Goal: Check status: Check status

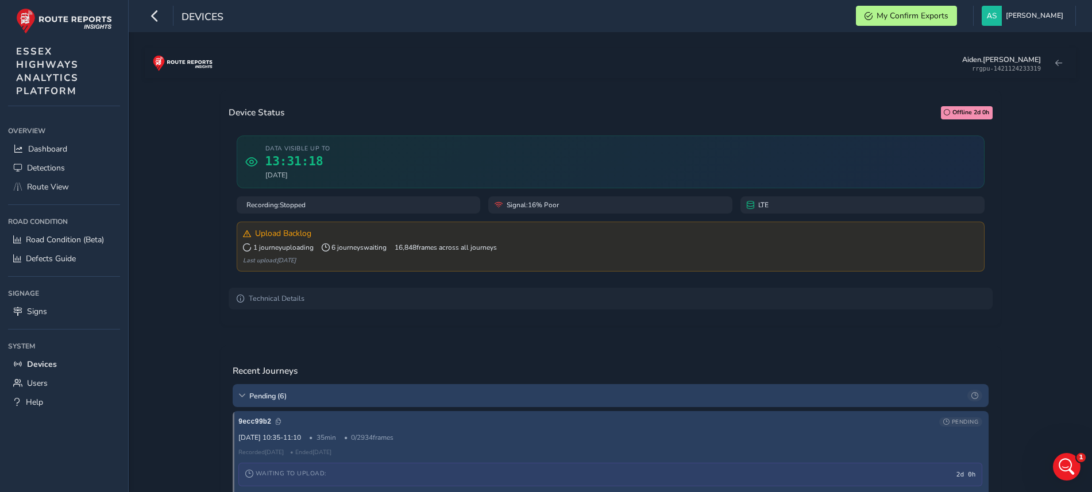
scroll to position [2, 0]
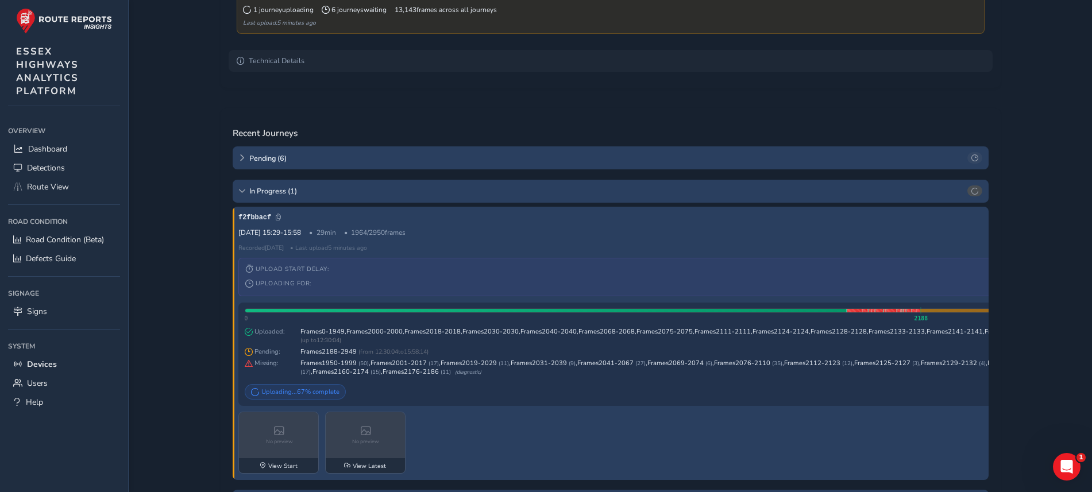
scroll to position [225, 0]
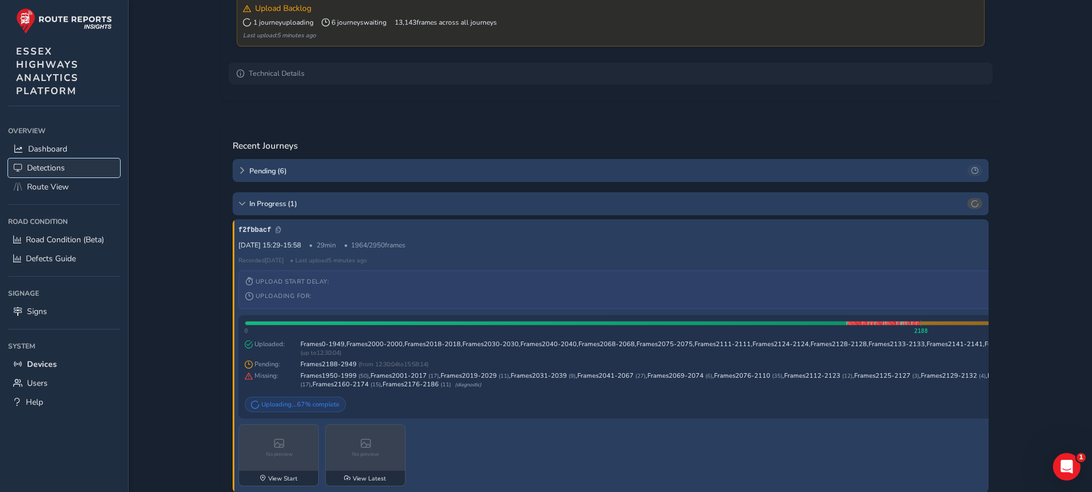
click at [38, 159] on link "Detections" at bounding box center [64, 168] width 112 height 19
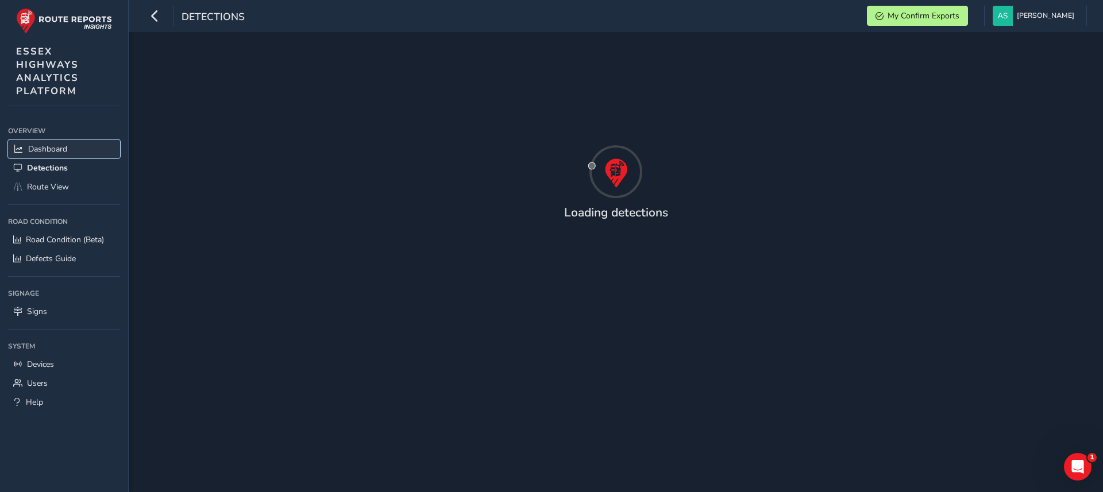
click at [47, 148] on span "Dashboard" at bounding box center [47, 149] width 39 height 11
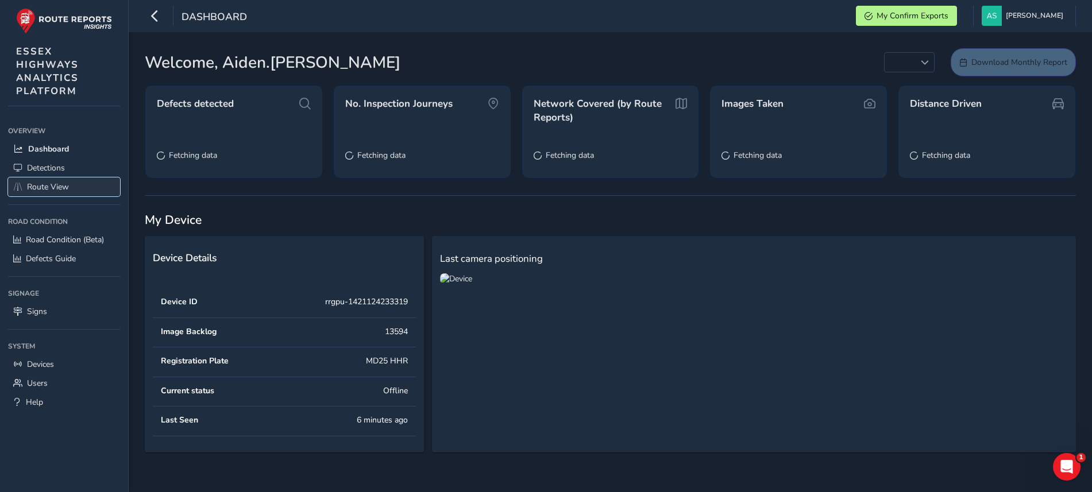
click at [56, 182] on span "Route View" at bounding box center [48, 187] width 42 height 11
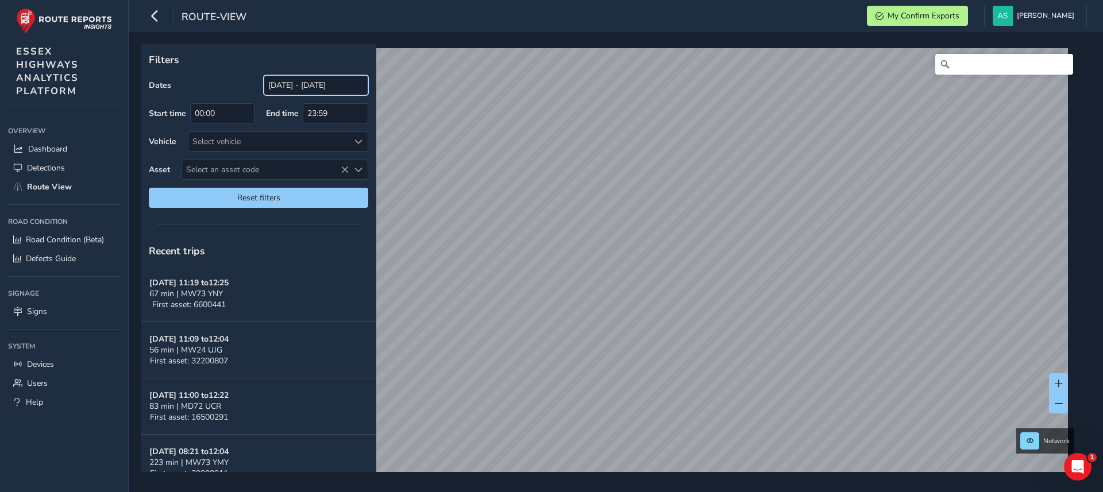
click at [313, 83] on input "25/08/2025 - 24/09/2025" at bounding box center [316, 85] width 105 height 20
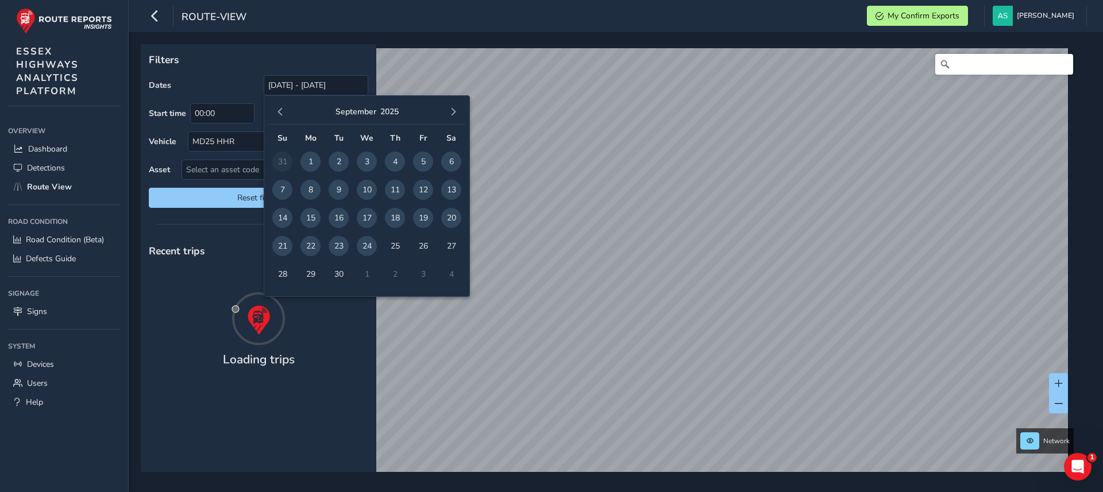
click at [310, 248] on span "22" at bounding box center [310, 246] width 20 height 20
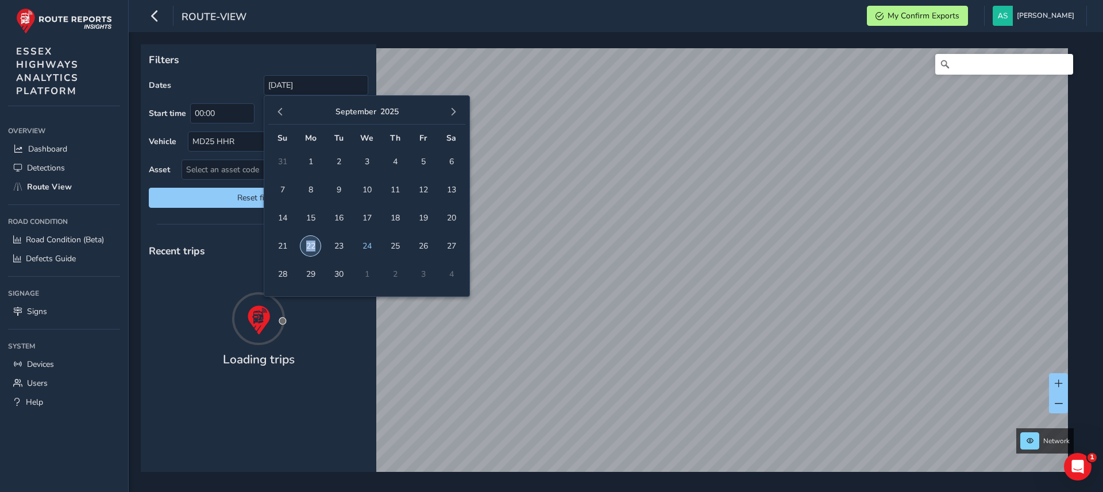
click at [310, 248] on span "22" at bounding box center [310, 246] width 20 height 20
type input "22/09/2025 - 22/09/2025"
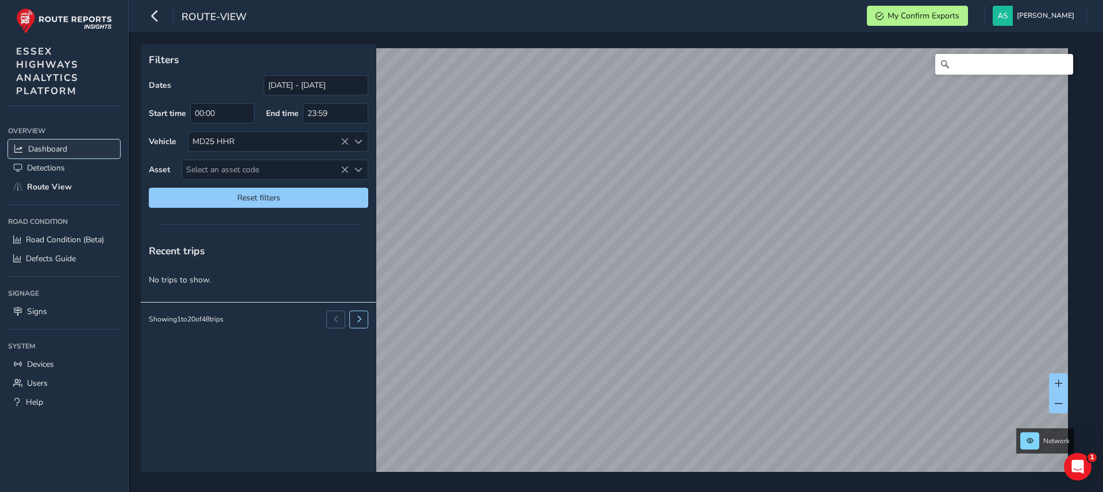
click at [53, 145] on span "Dashboard" at bounding box center [47, 149] width 39 height 11
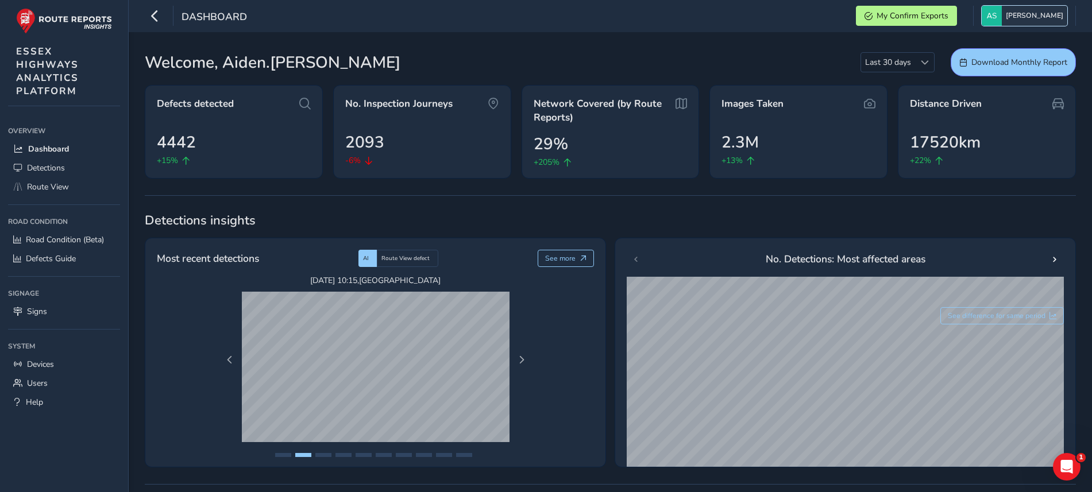
click at [1027, 15] on span "[PERSON_NAME]" at bounding box center [1034, 16] width 57 height 20
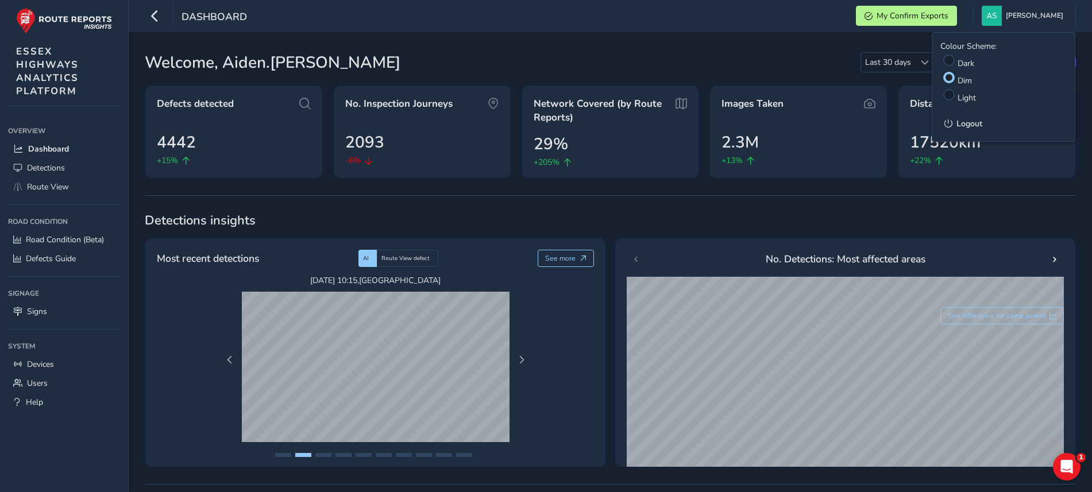
click at [805, 66] on div "Welcome, Aiden.smith Last 30 days Last 30 days Download Monthly Report" at bounding box center [610, 62] width 931 height 28
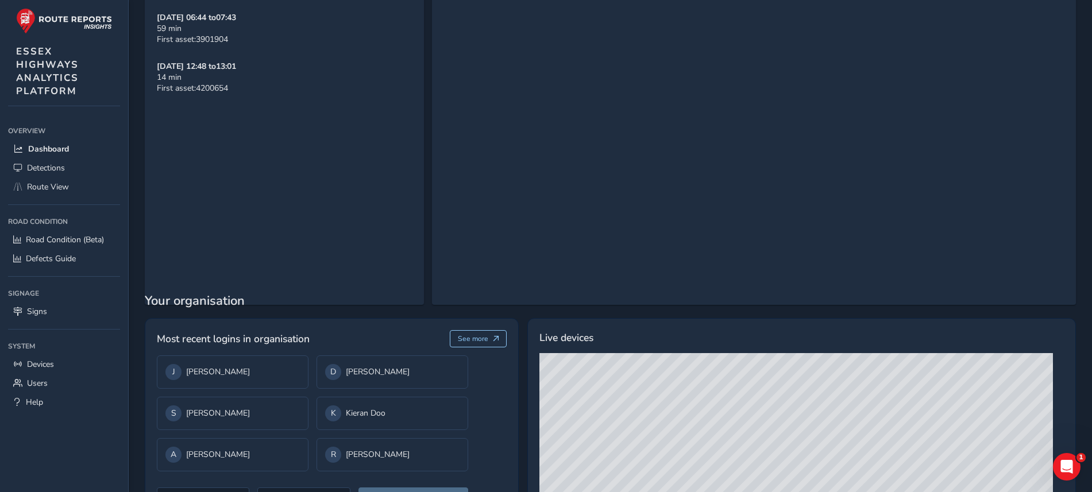
scroll to position [1426, 0]
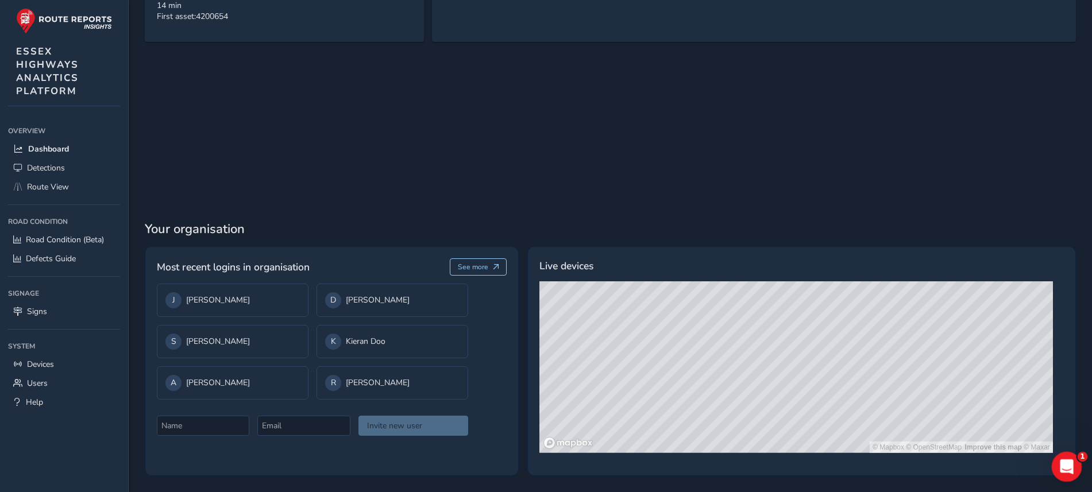
click at [1063, 465] on icon "Open Intercom Messenger" at bounding box center [1065, 465] width 19 height 19
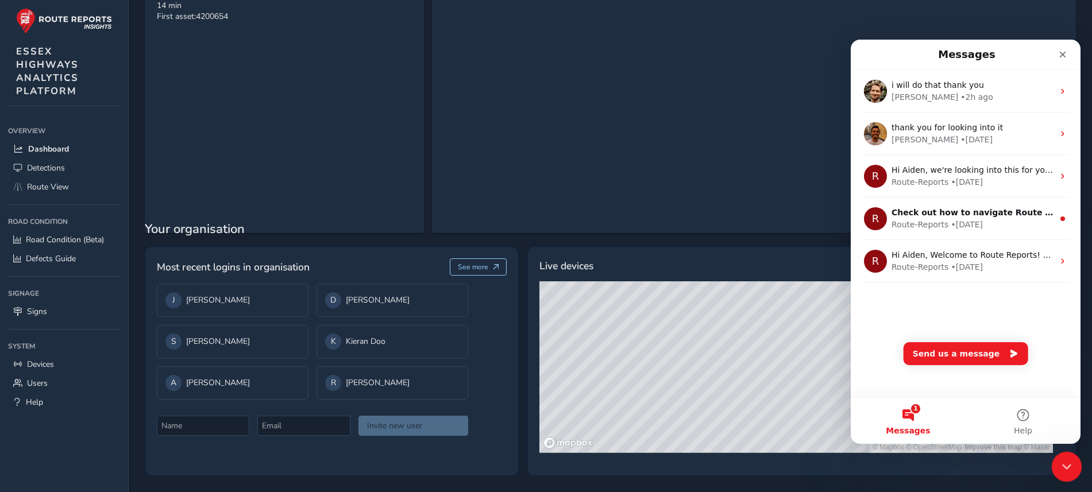
scroll to position [0, 0]
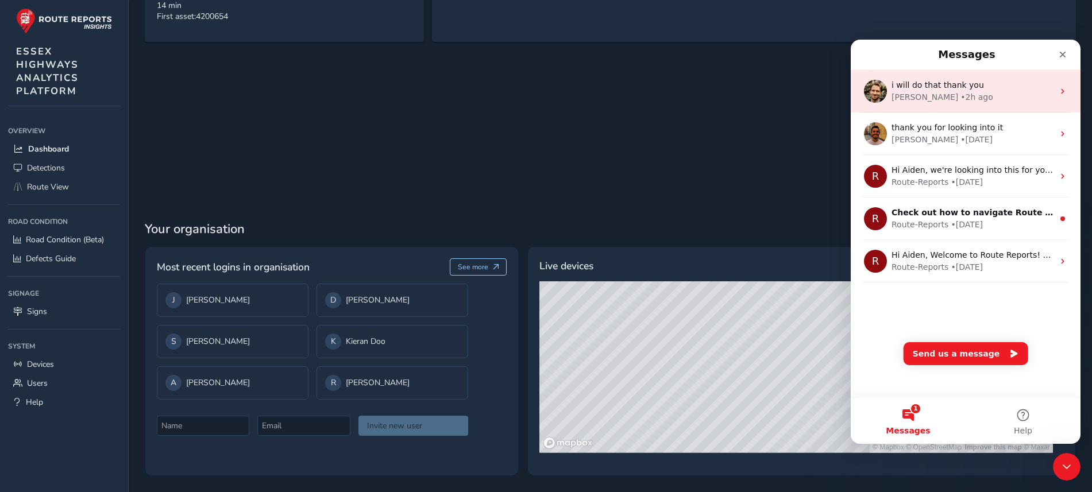
click at [961, 94] on div "• 2h ago" at bounding box center [977, 97] width 33 height 12
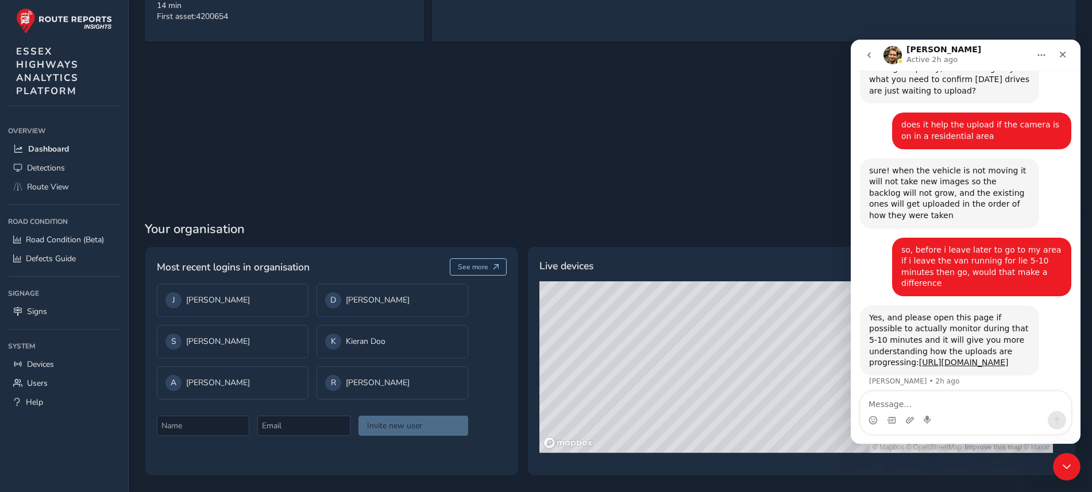
scroll to position [636, 0]
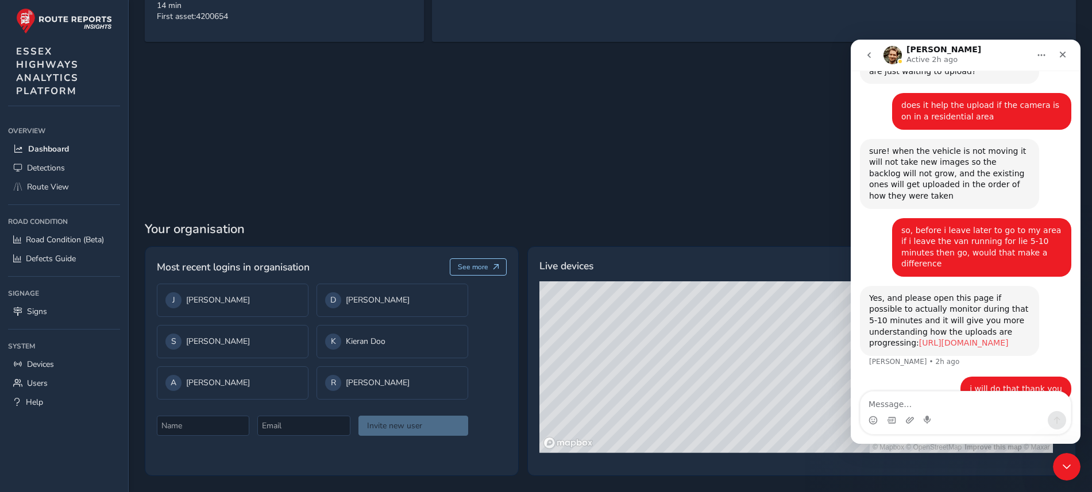
click at [919, 338] on link "https://app.routereports.com/devices?deviceId=rrgpu-1421124233319&regPlate=MD25…" at bounding box center [964, 342] width 90 height 9
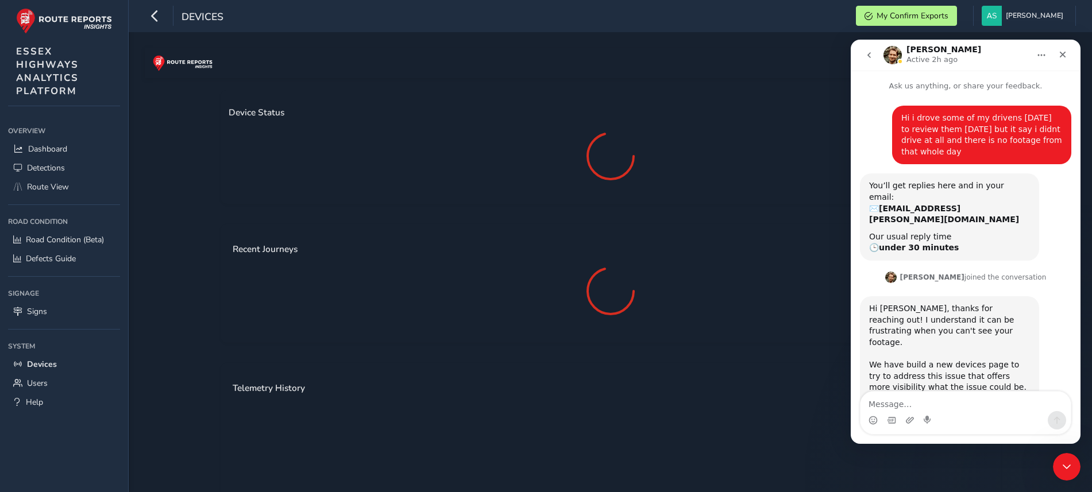
scroll to position [636, 0]
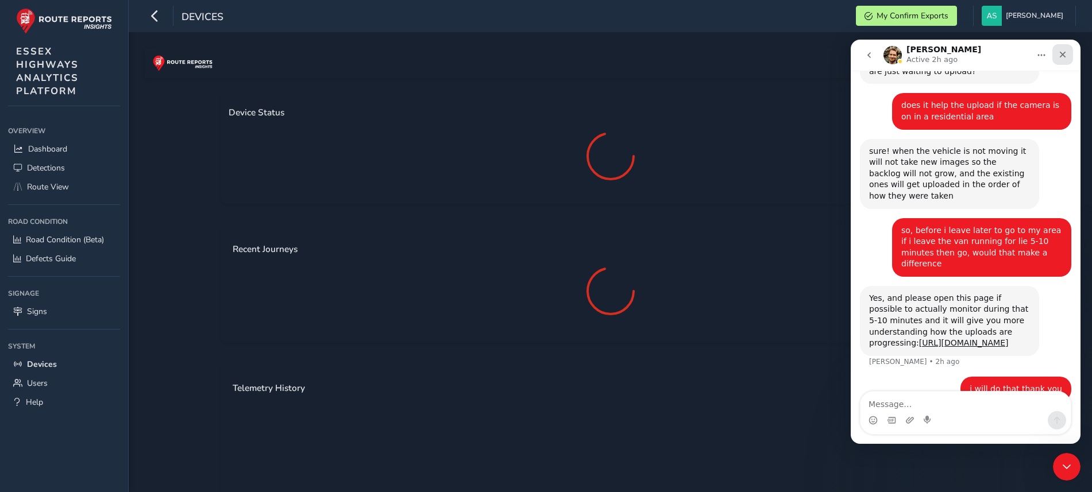
click at [1067, 55] on div "Close" at bounding box center [1062, 54] width 21 height 21
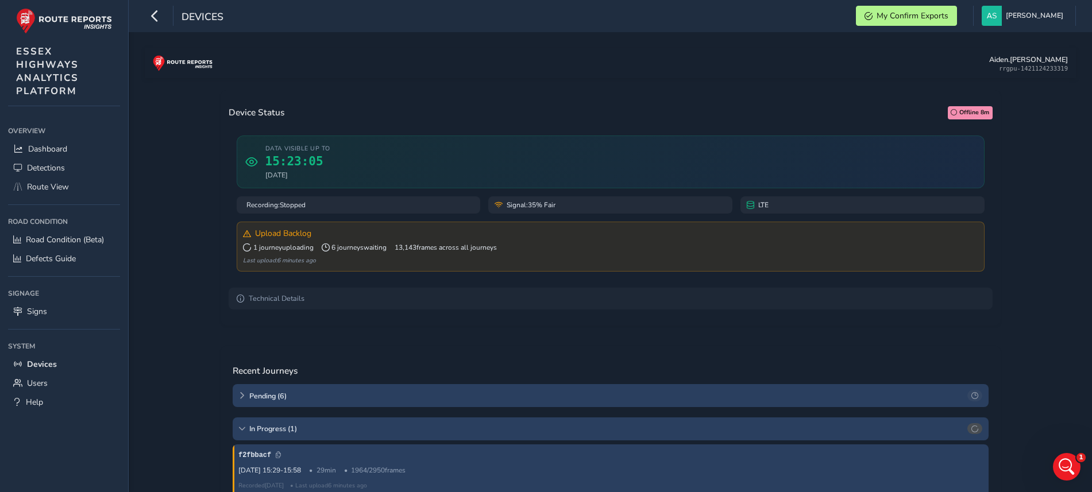
click at [285, 254] on div "Upload Backlog 1 journey uploading 6 journeys waiting 13,143 frames across all …" at bounding box center [611, 247] width 748 height 50
click at [341, 263] on div "Last upload: 6 minutes ago" at bounding box center [610, 260] width 735 height 9
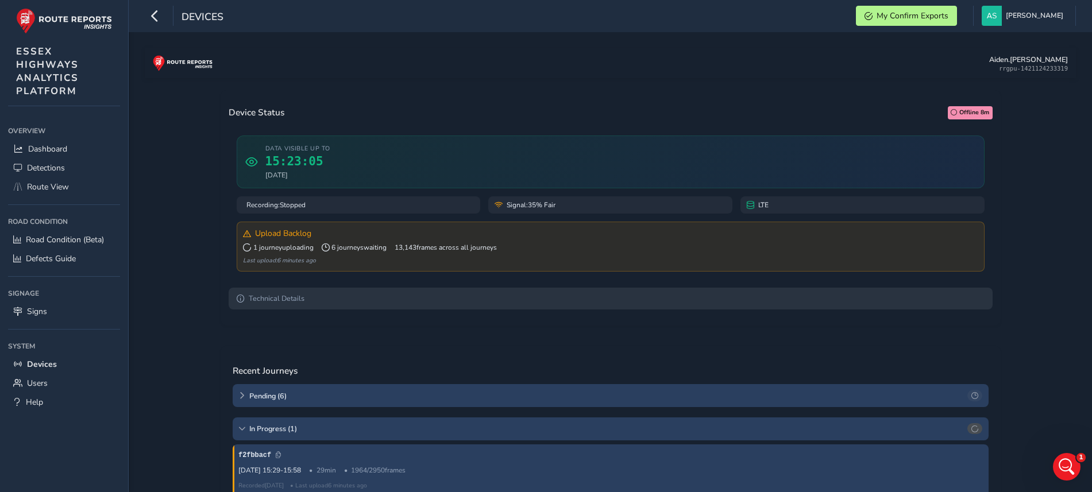
click at [241, 302] on icon at bounding box center [241, 299] width 8 height 8
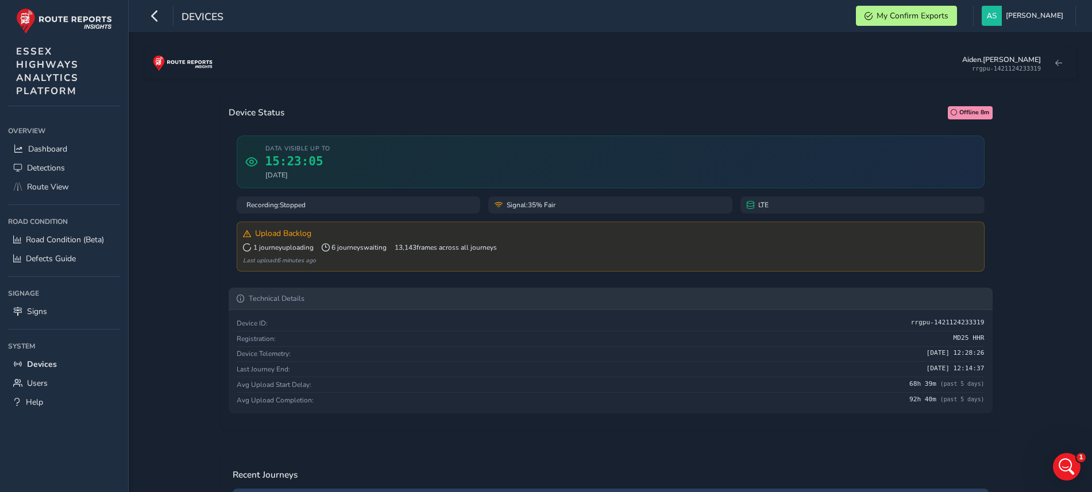
click at [241, 302] on icon at bounding box center [241, 299] width 8 height 8
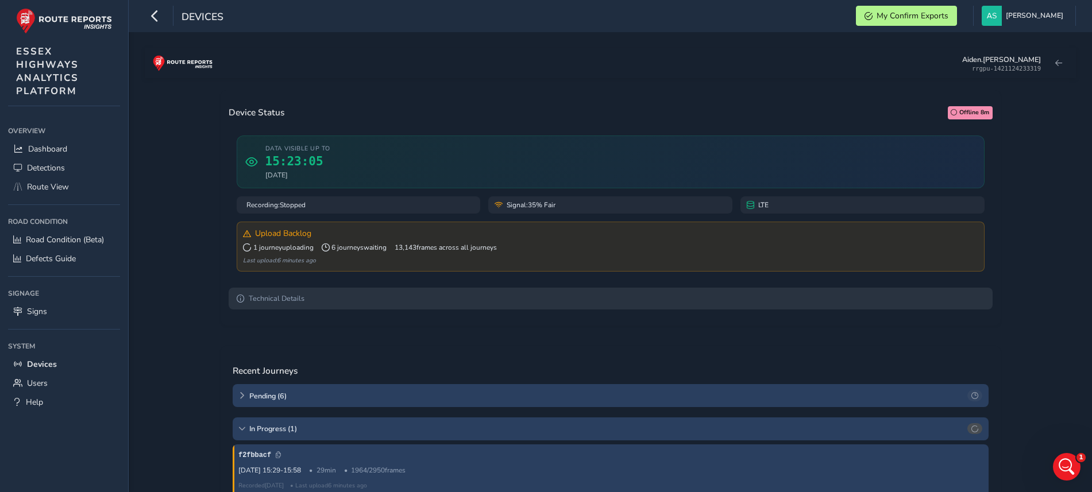
click at [241, 302] on icon at bounding box center [241, 299] width 8 height 8
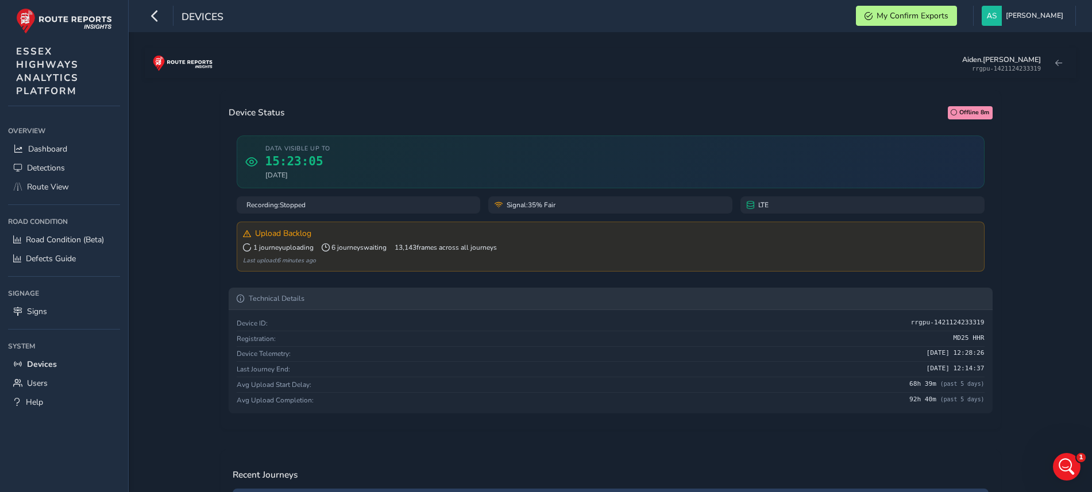
click at [241, 302] on icon at bounding box center [241, 299] width 8 height 8
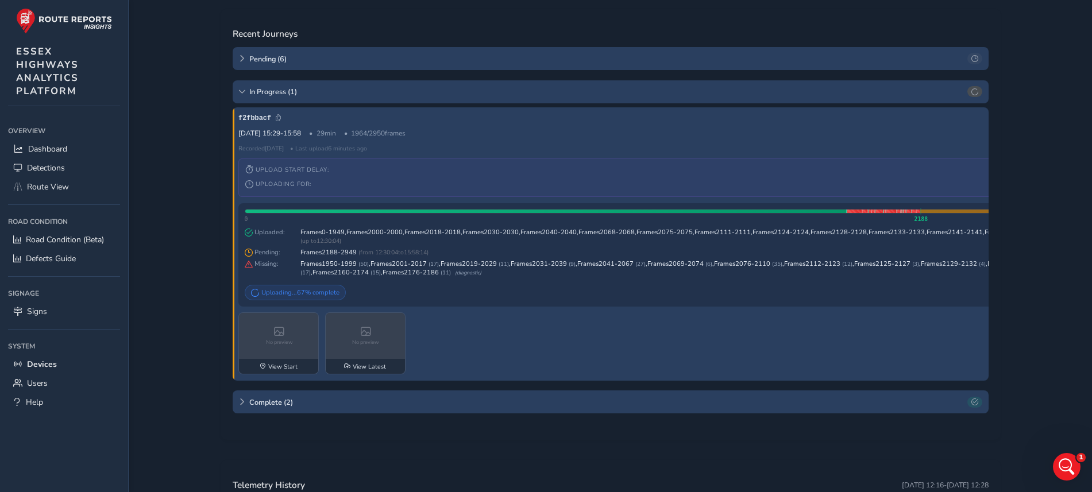
scroll to position [339, 0]
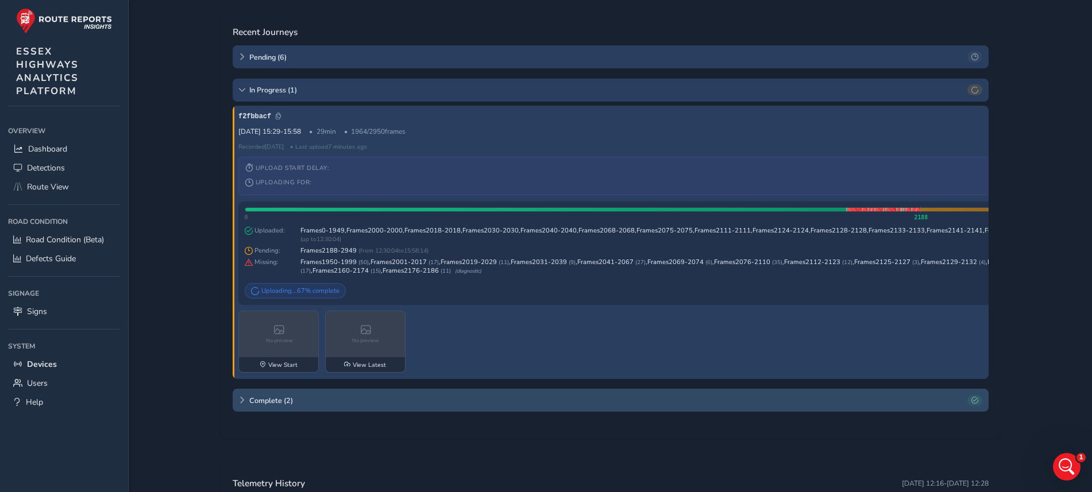
click at [375, 406] on div "Complete ( 2 )" at bounding box center [611, 400] width 756 height 23
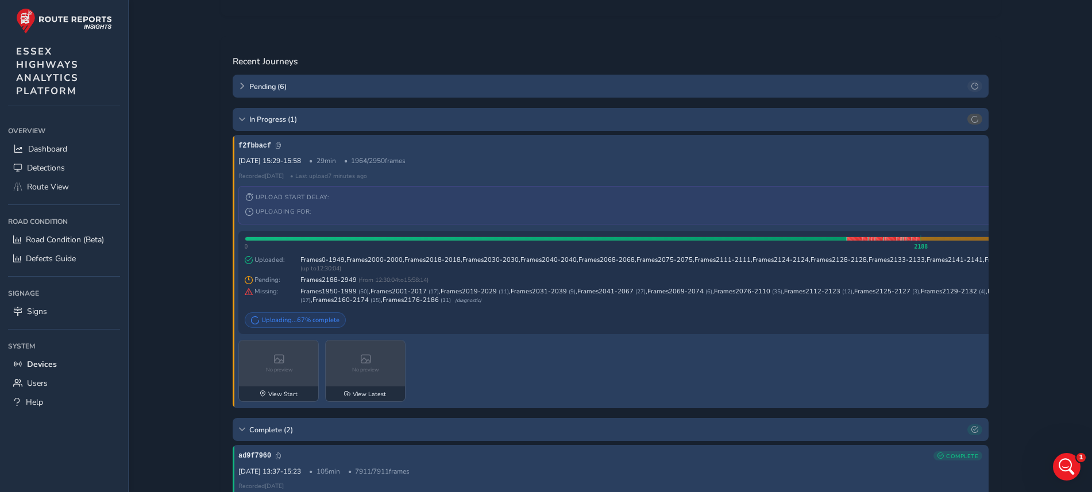
scroll to position [288, 0]
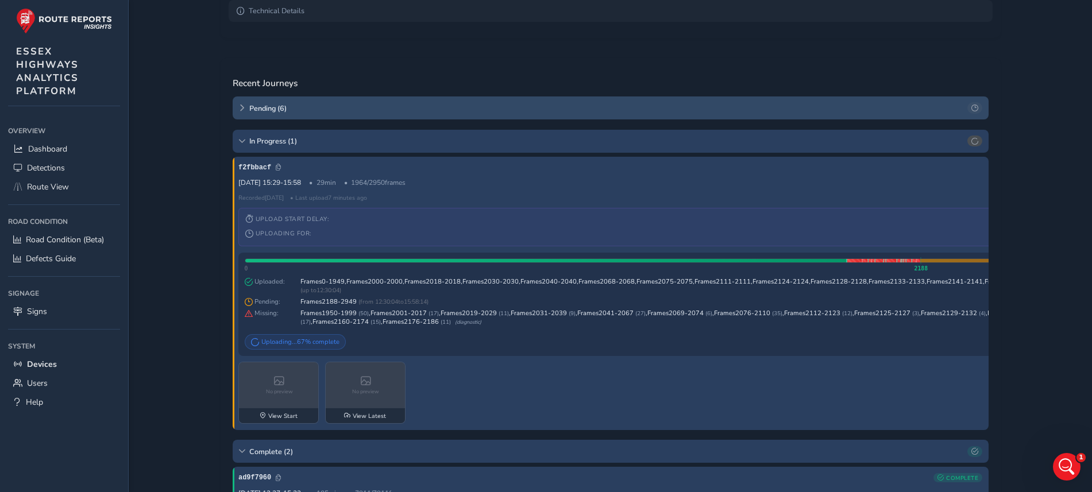
click at [587, 105] on span "Pending ( 6 )" at bounding box center [606, 108] width 714 height 10
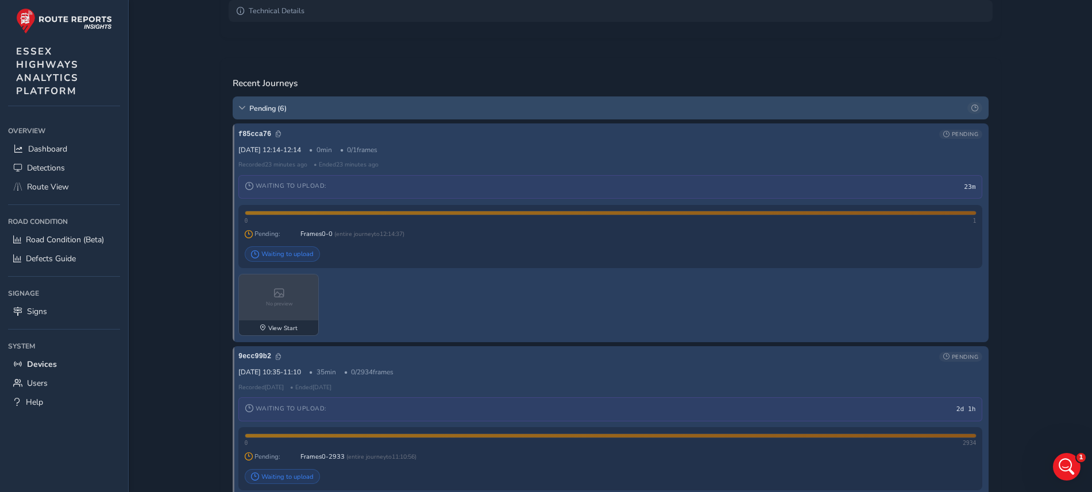
click at [252, 114] on div "Pending ( 6 )" at bounding box center [611, 108] width 756 height 23
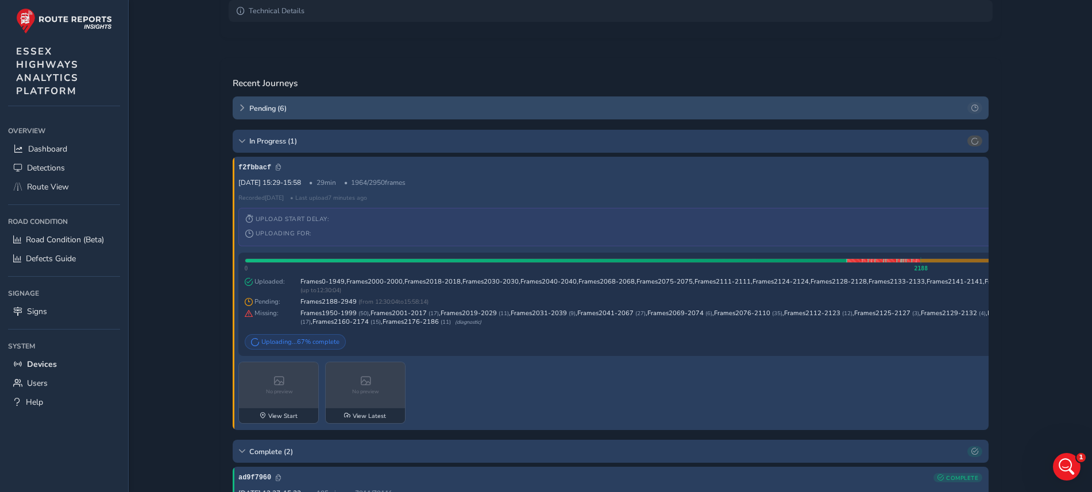
click at [250, 113] on span "Pending ( 6 )" at bounding box center [606, 108] width 714 height 10
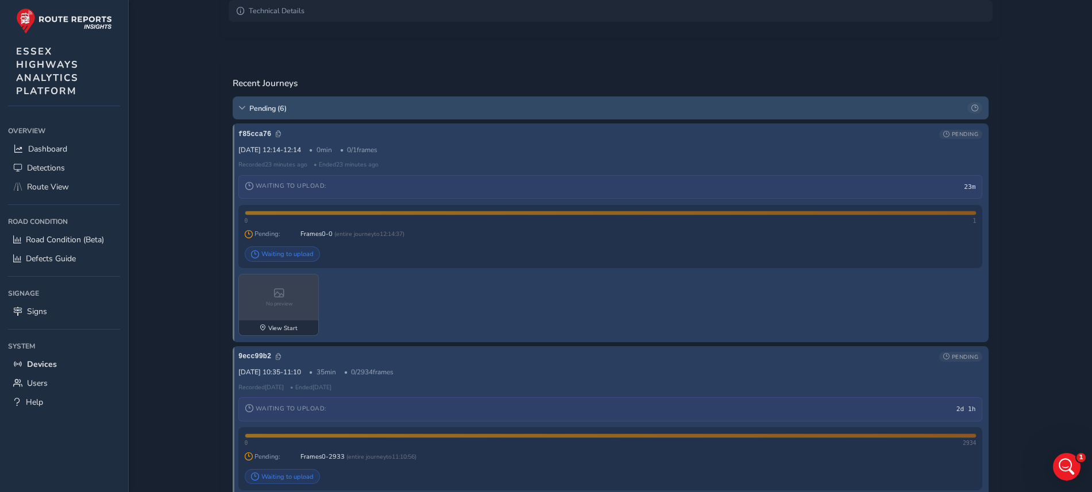
click at [250, 113] on span "Pending ( 6 )" at bounding box center [606, 108] width 714 height 10
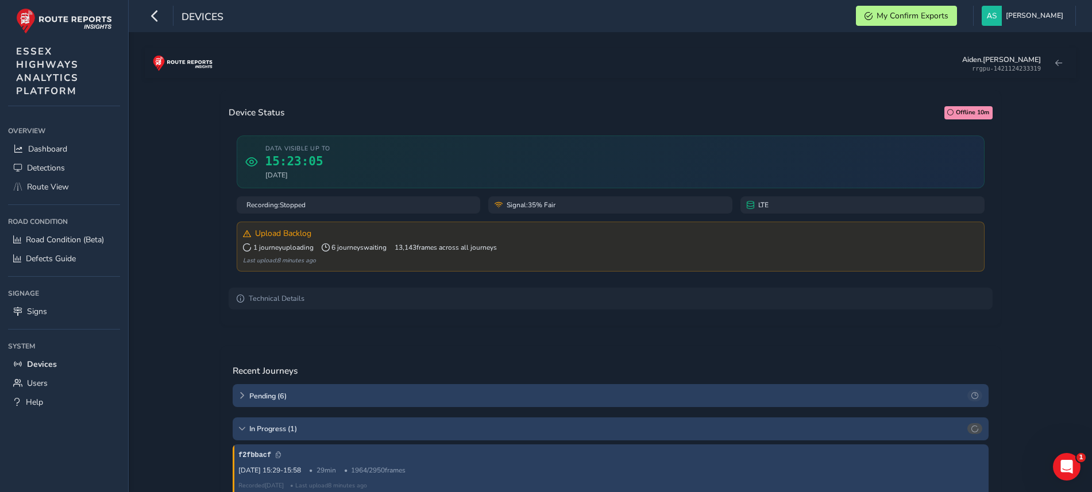
click at [573, 209] on div "Signal: 35% Fair" at bounding box center [610, 204] width 244 height 17
click at [502, 206] on icon at bounding box center [499, 205] width 8 height 8
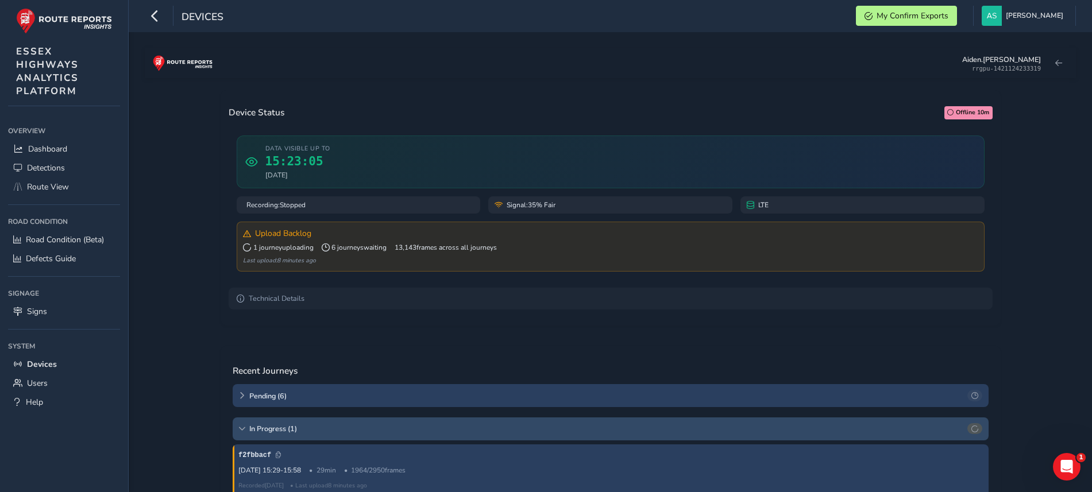
click at [243, 427] on icon at bounding box center [241, 429] width 7 height 7
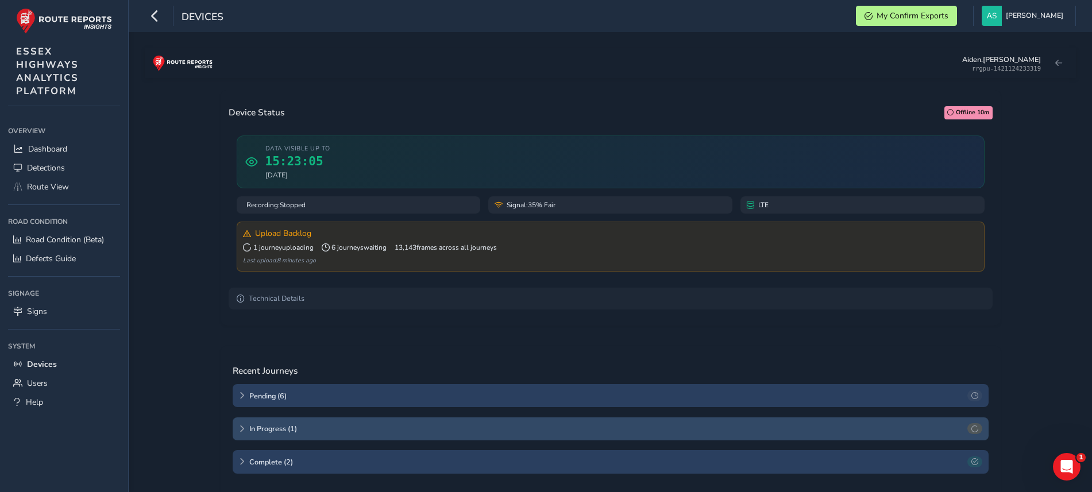
click at [243, 427] on icon at bounding box center [241, 429] width 7 height 7
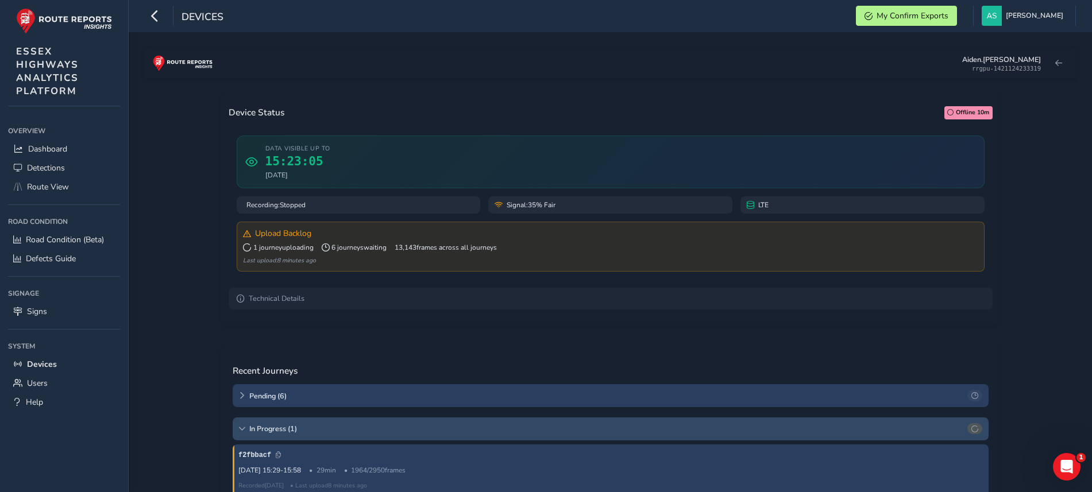
click at [243, 427] on icon at bounding box center [241, 429] width 7 height 7
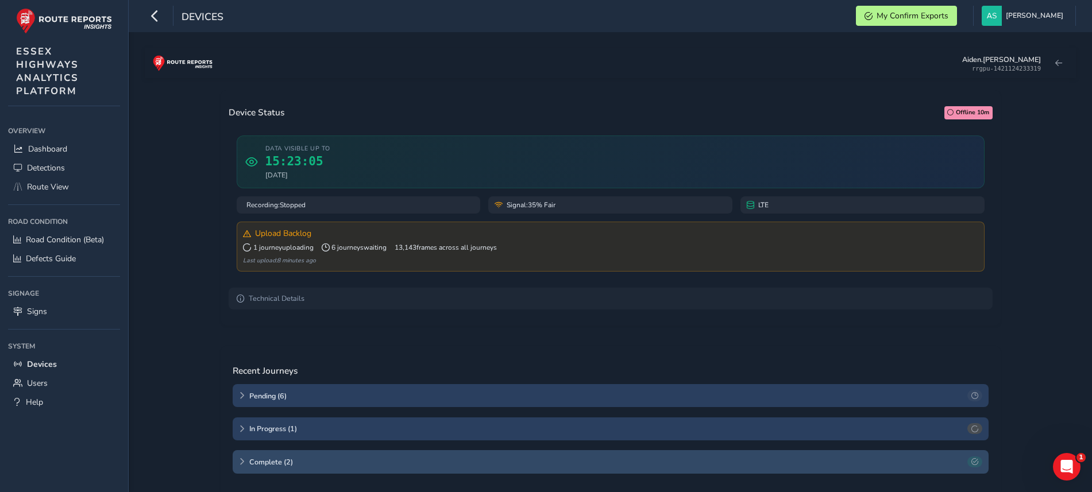
click at [273, 463] on span "Complete ( 2 )" at bounding box center [606, 462] width 714 height 10
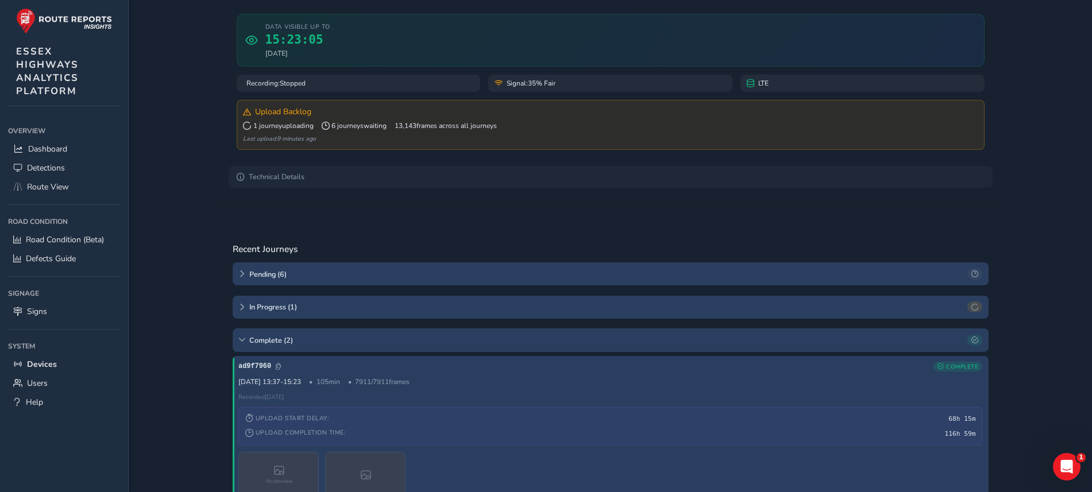
scroll to position [119, 0]
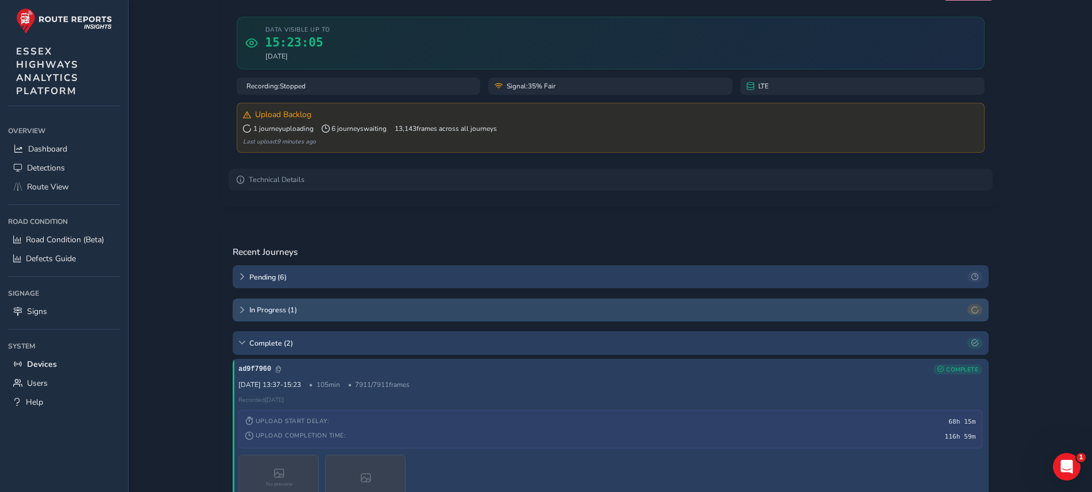
click at [240, 306] on div "In Progress ( 1 )" at bounding box center [611, 310] width 756 height 23
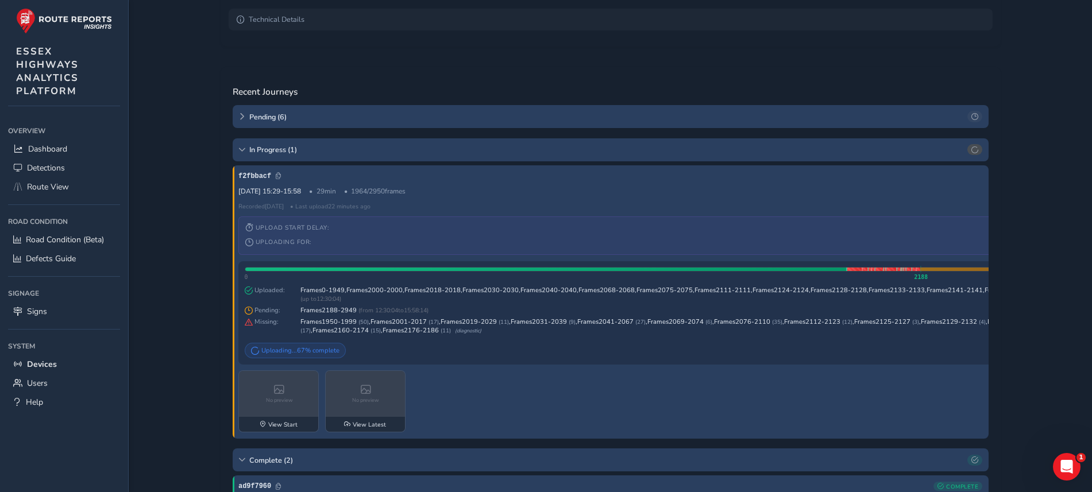
scroll to position [284, 0]
